Goal: Task Accomplishment & Management: Complete application form

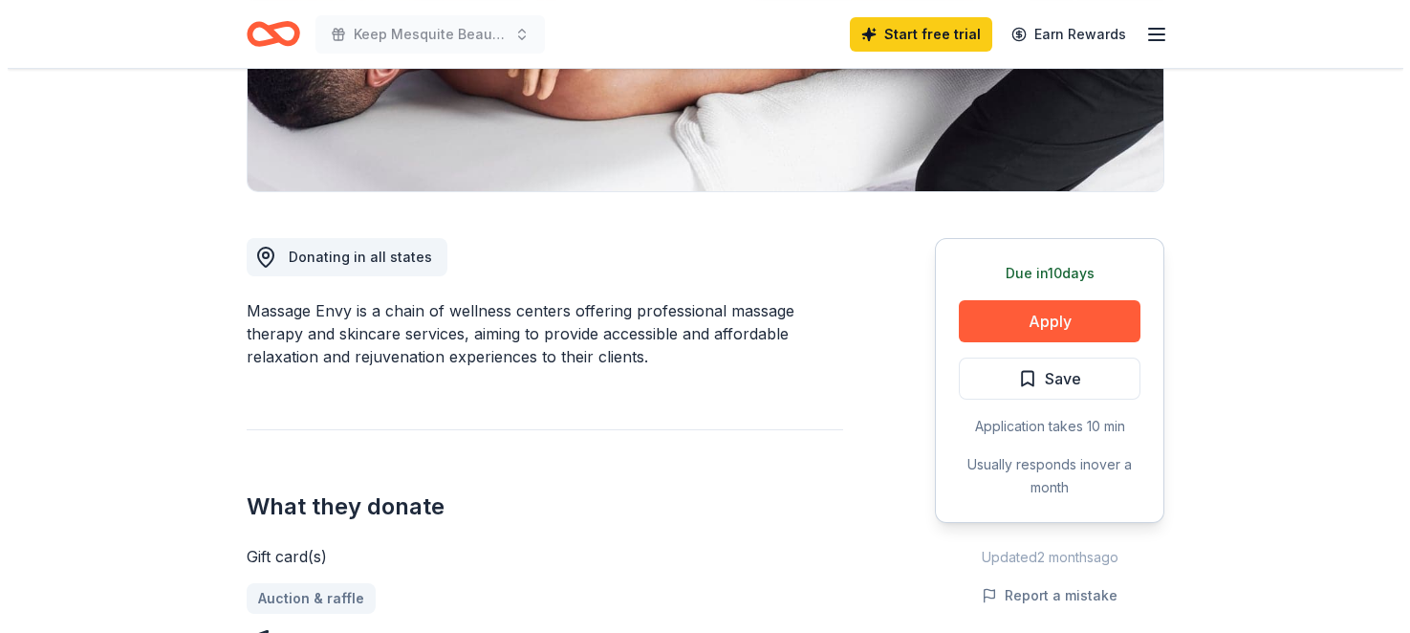
scroll to position [394, 0]
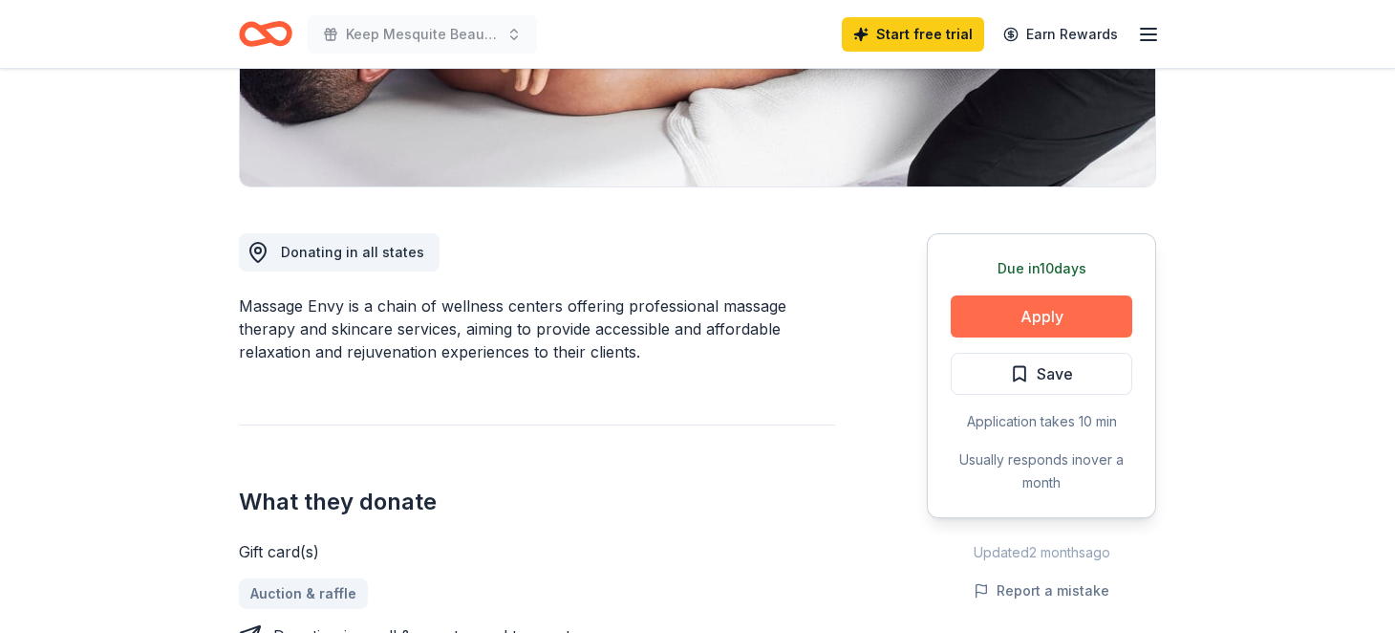
click at [1053, 314] on button "Apply" at bounding box center [1042, 316] width 182 height 42
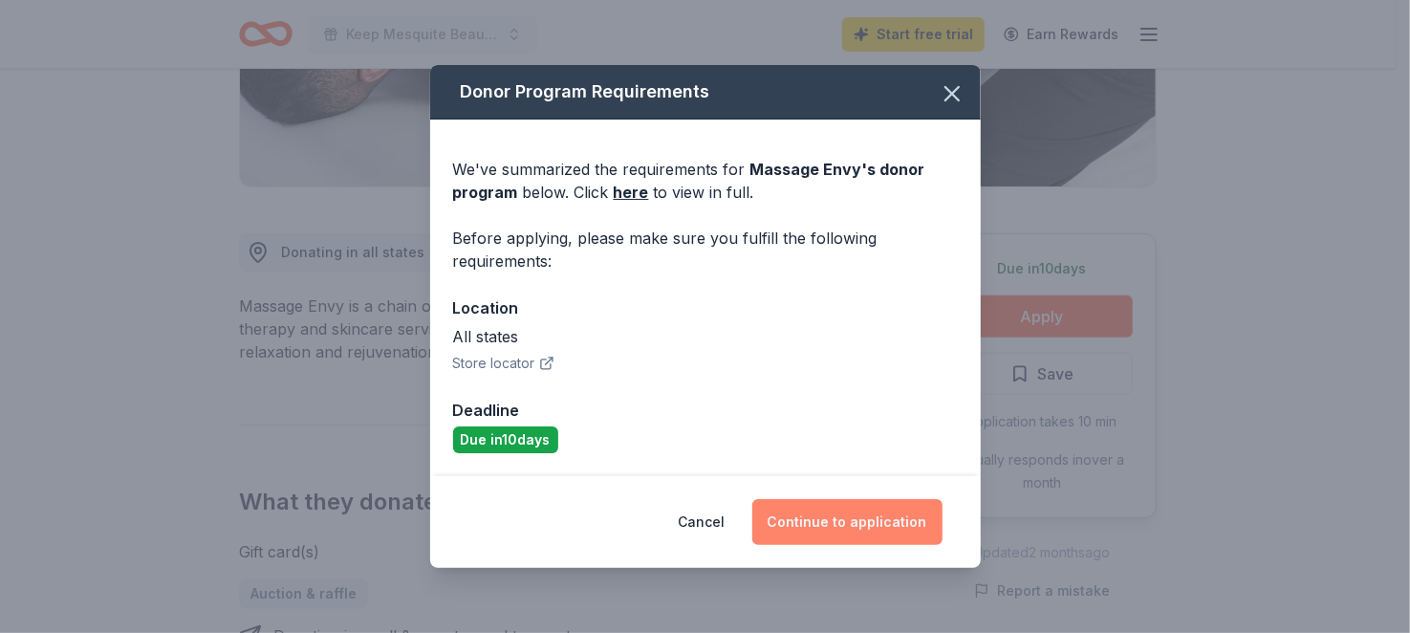
click at [881, 523] on button "Continue to application" at bounding box center [847, 522] width 190 height 46
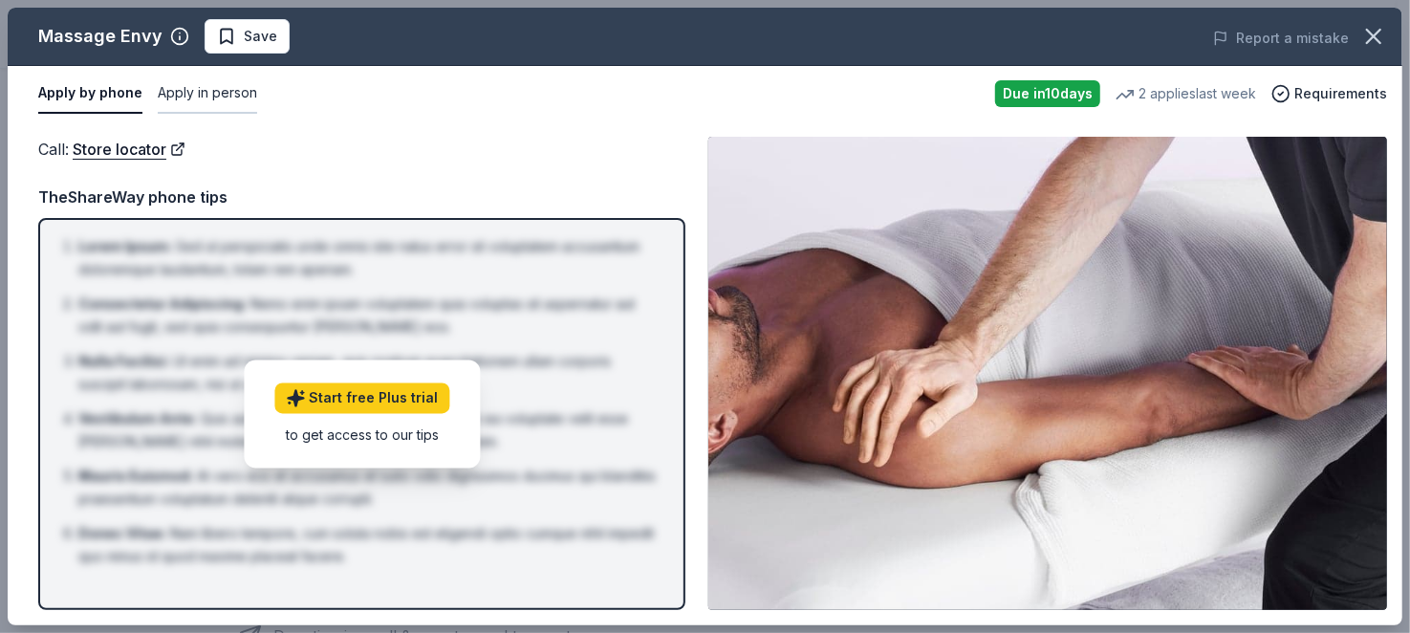
click at [204, 95] on button "Apply in person" at bounding box center [207, 94] width 99 height 40
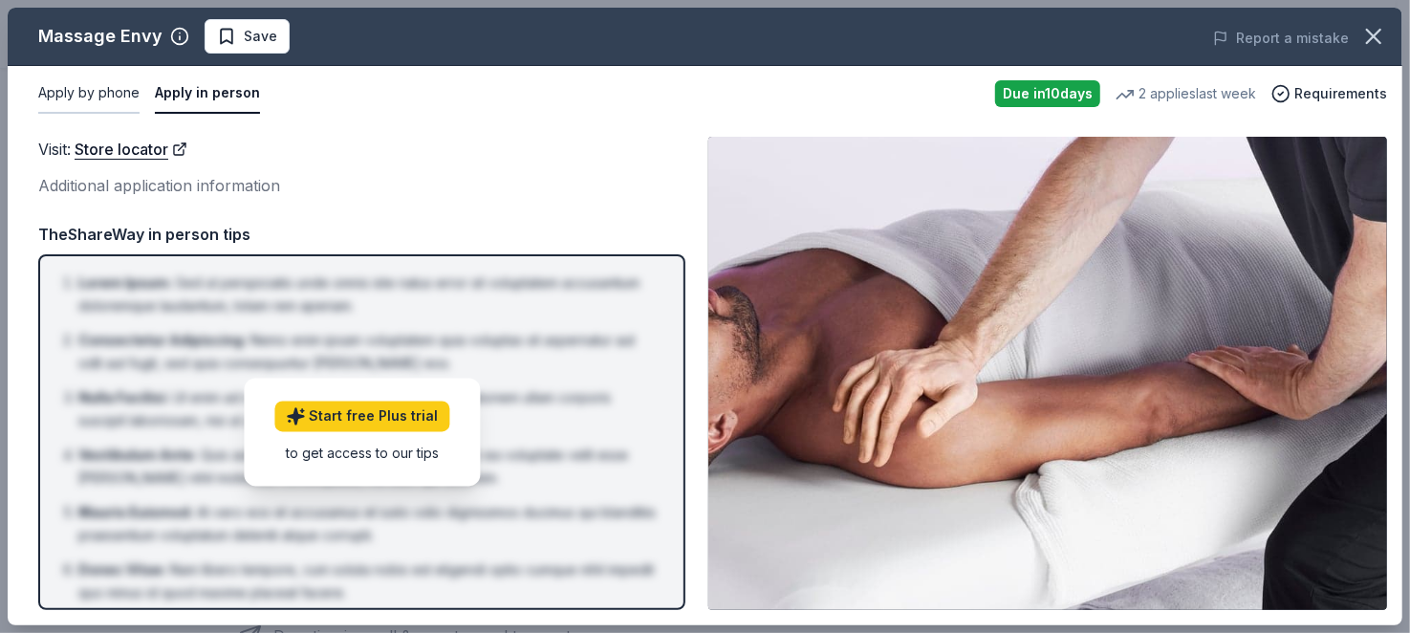
click at [85, 91] on button "Apply by phone" at bounding box center [88, 94] width 101 height 40
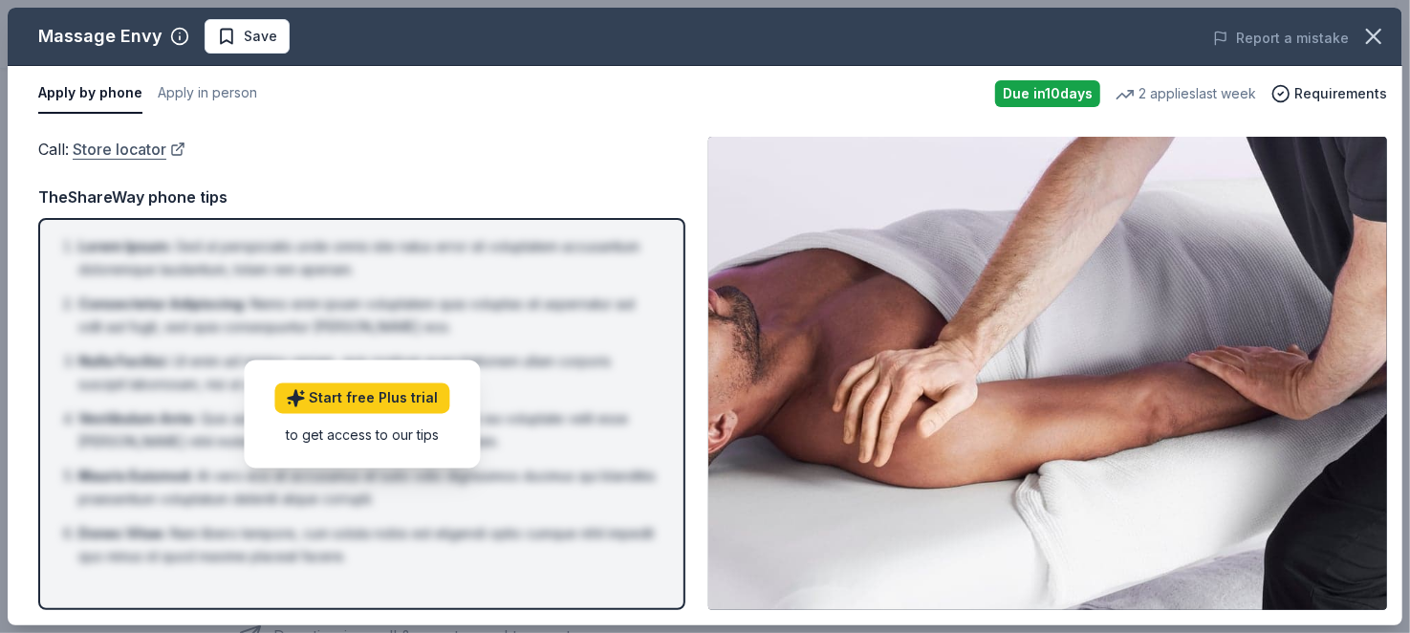
click at [120, 147] on link "Store locator" at bounding box center [129, 149] width 113 height 25
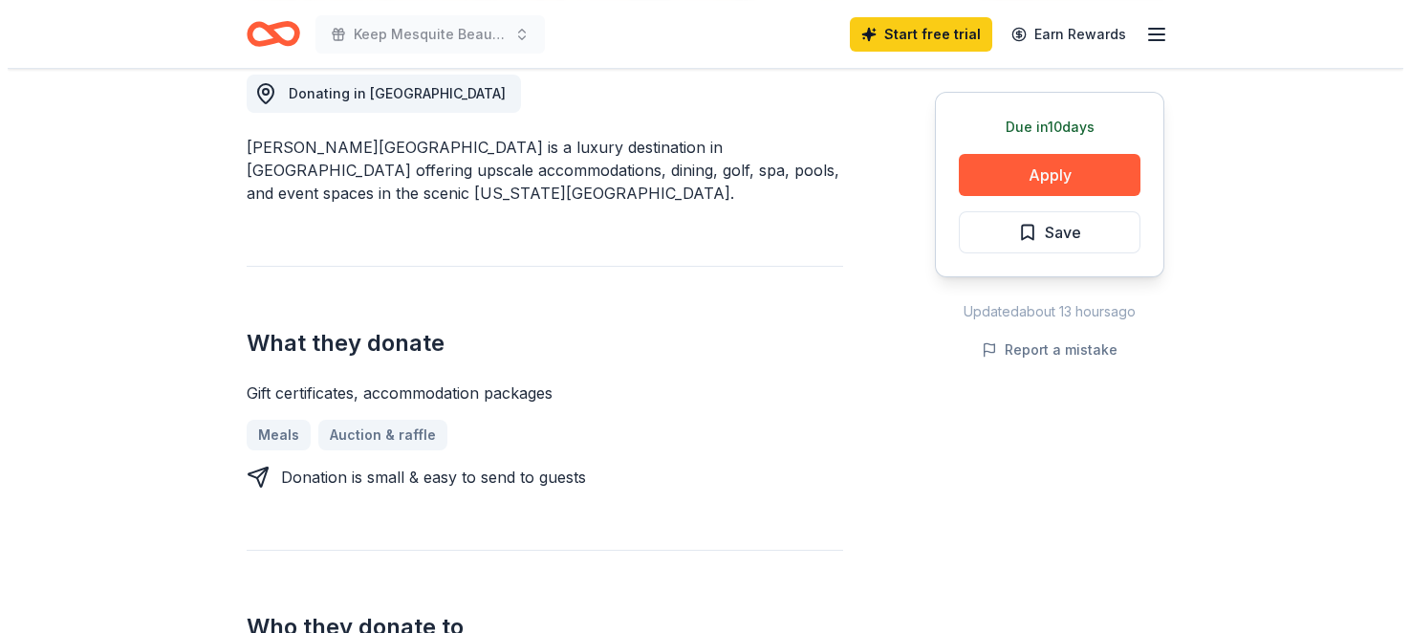
scroll to position [558, 0]
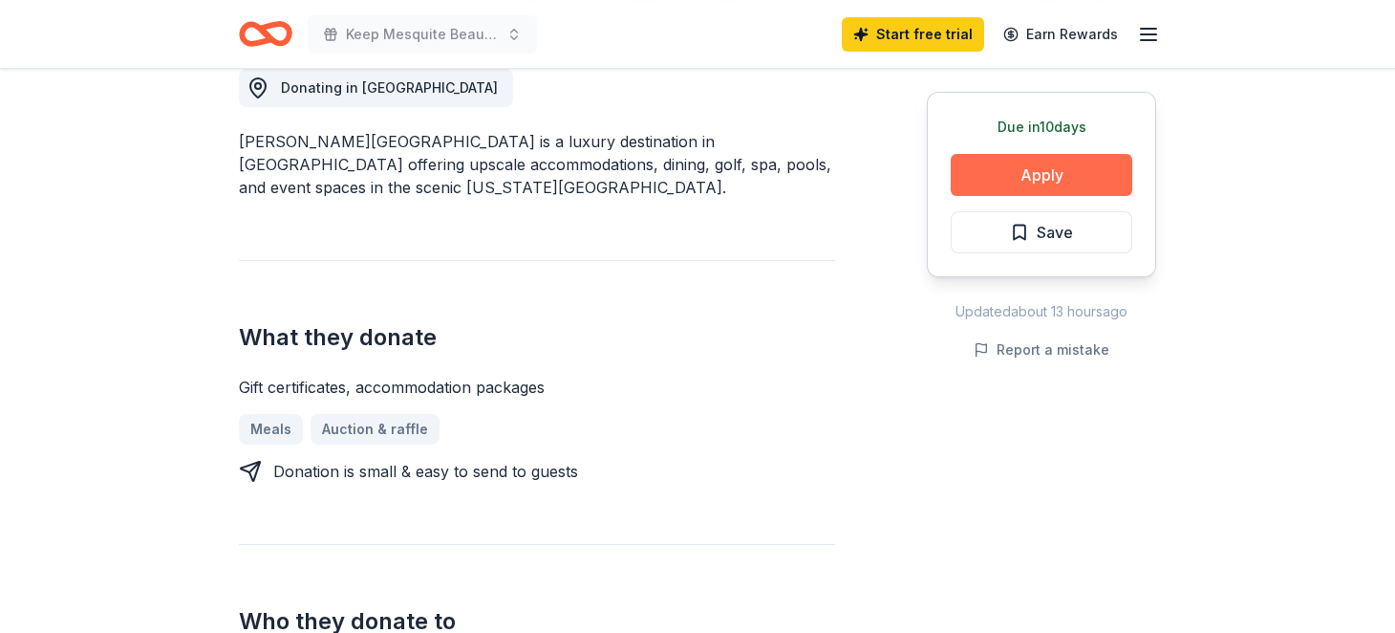
click at [1082, 177] on button "Apply" at bounding box center [1042, 175] width 182 height 42
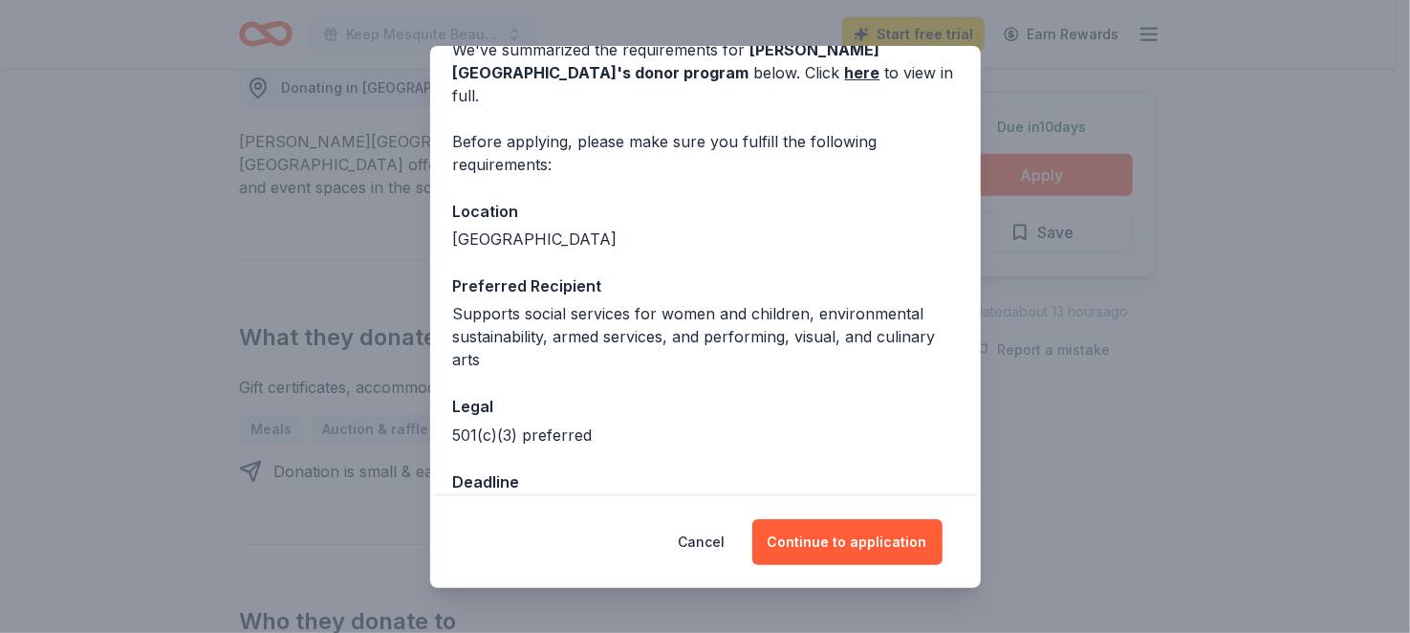
scroll to position [129, 0]
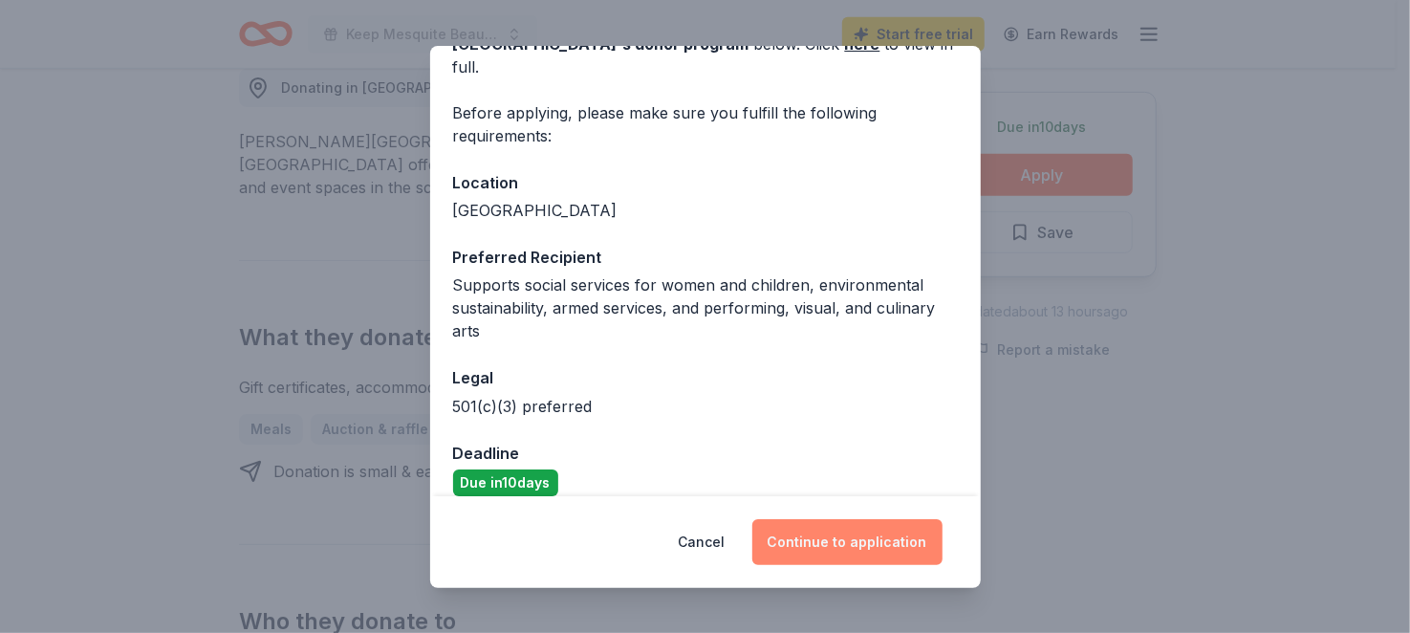
click at [844, 545] on button "Continue to application" at bounding box center [847, 542] width 190 height 46
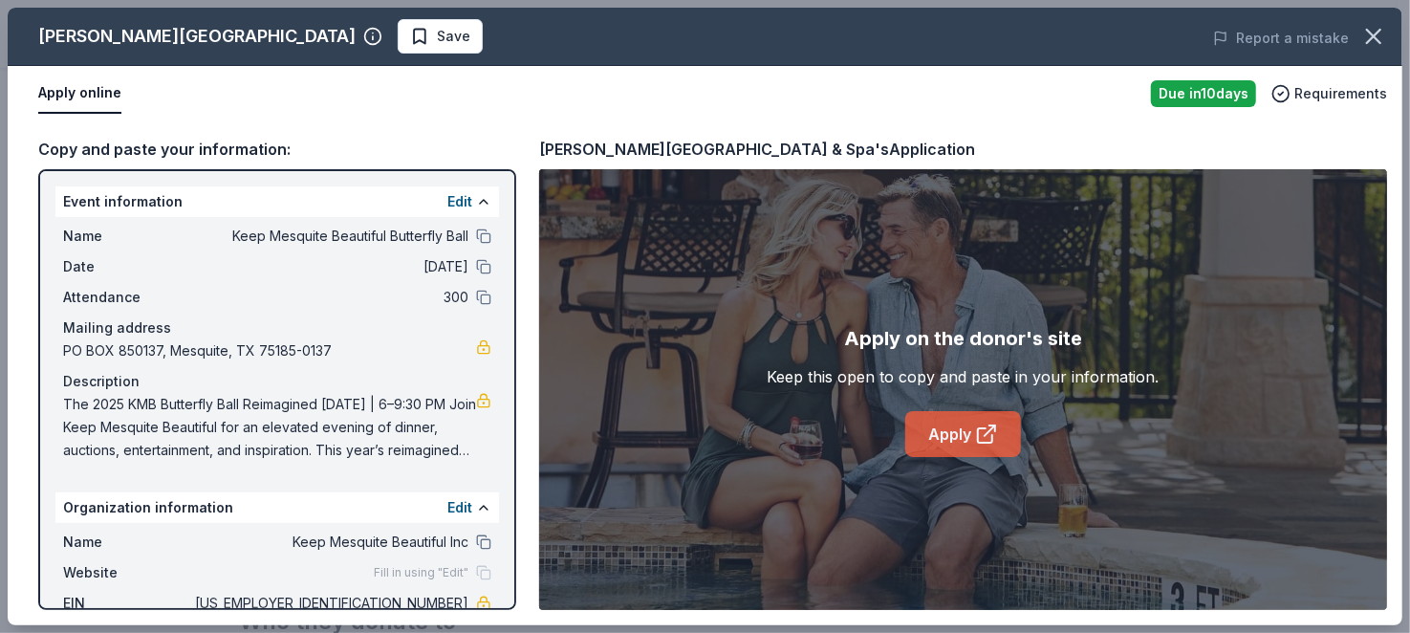
click at [964, 432] on link "Apply" at bounding box center [963, 434] width 116 height 46
click at [1279, 518] on div "Apply on the donor's site Keep this open to copy and paste in your information.…" at bounding box center [963, 389] width 848 height 441
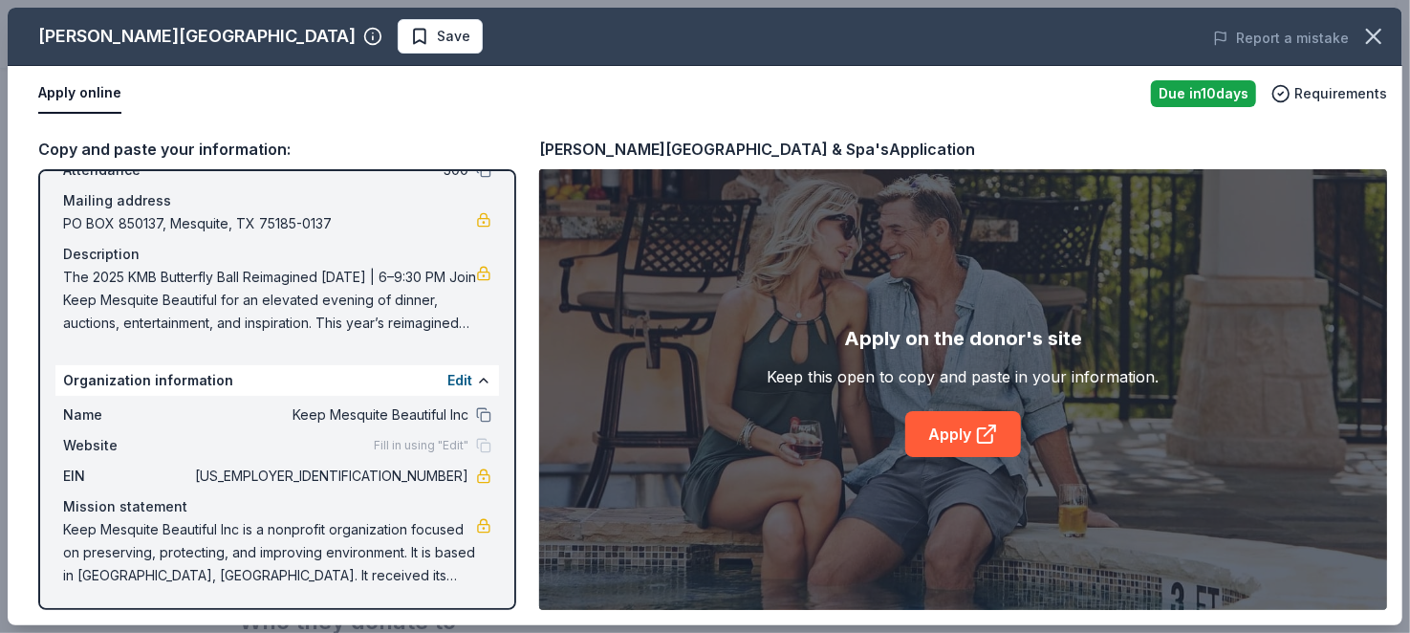
scroll to position [0, 0]
